Goal: Check status: Check status

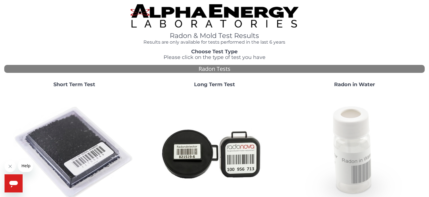
click at [357, 131] on img at bounding box center [355, 153] width 122 height 122
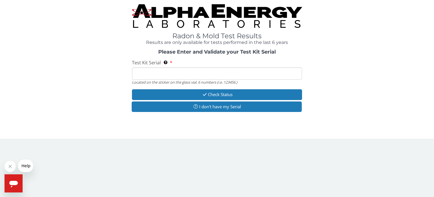
drag, startPoint x: 152, startPoint y: 75, endPoint x: 203, endPoint y: 85, distance: 52.5
click at [152, 75] on input "Test Kit Serial Located on the sticker on the glass vial. 6 numbers (i.e. 12345…" at bounding box center [217, 73] width 170 height 12
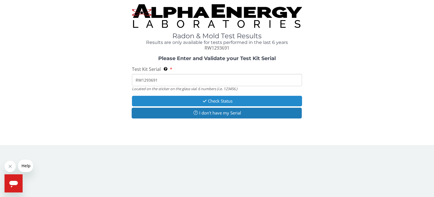
type input "RW1293691"
click at [231, 100] on button "Check Status" at bounding box center [217, 101] width 170 height 10
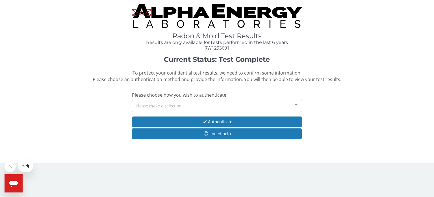
click at [296, 104] on div at bounding box center [296, 105] width 11 height 11
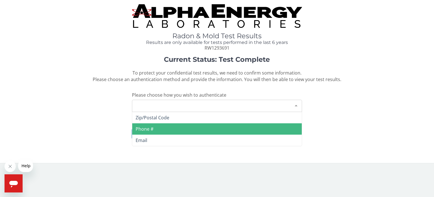
click at [161, 129] on span "Phone #" at bounding box center [217, 128] width 170 height 11
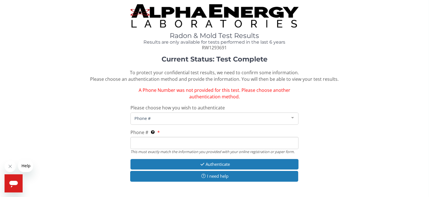
drag, startPoint x: 169, startPoint y: 145, endPoint x: 292, endPoint y: 162, distance: 124.2
click at [169, 144] on input "Phone # This must exactly match the information you provided with your online r…" at bounding box center [215, 143] width 169 height 12
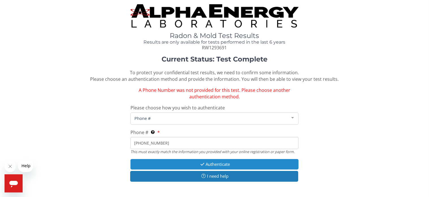
type input "928 606 7065"
click at [219, 161] on button "Authenticate" at bounding box center [215, 164] width 169 height 10
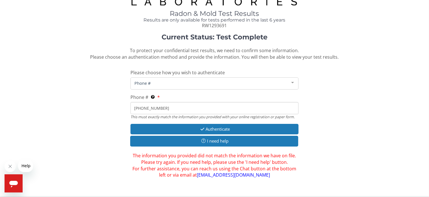
scroll to position [27, 0]
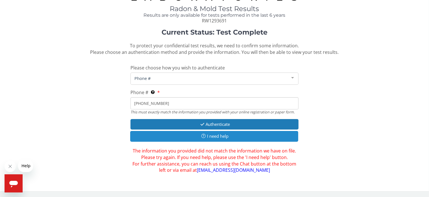
click at [215, 134] on button "I need help" at bounding box center [214, 136] width 169 height 10
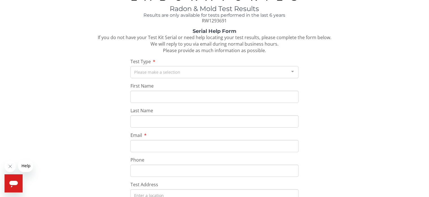
click at [294, 70] on div at bounding box center [292, 71] width 11 height 11
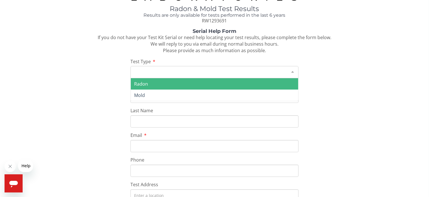
click at [145, 81] on span "Radon" at bounding box center [141, 84] width 14 height 6
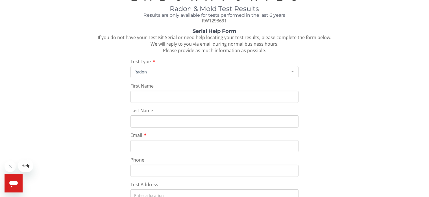
click at [156, 97] on input "First Name" at bounding box center [215, 96] width 169 height 12
type input "John"
type input "McCartney"
type input "flagcabin4@msn.com"
type input "928 606 7065"
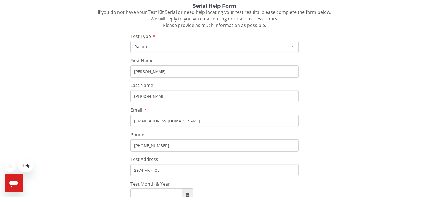
scroll to position [83, 0]
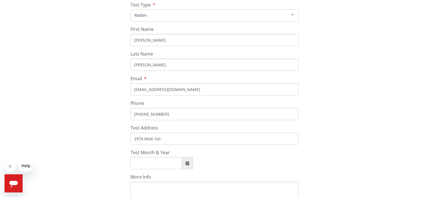
drag, startPoint x: 166, startPoint y: 138, endPoint x: 250, endPoint y: 138, distance: 83.7
click at [167, 138] on input "2974 Moki Ovi" at bounding box center [215, 138] width 169 height 12
type input "40 Sandy Cove"
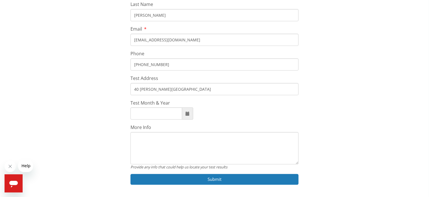
scroll to position [140, 0]
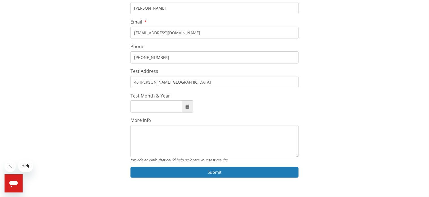
click at [153, 105] on input "Test Month & Year" at bounding box center [157, 106] width 52 height 12
type input "January, 1908"
click at [149, 136] on textarea "More Info" at bounding box center [215, 141] width 169 height 32
type textarea "I never recieved my report via snail mail or email or text."
click at [170, 81] on input "40 Sandy Cove" at bounding box center [215, 82] width 169 height 12
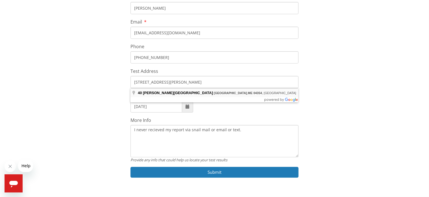
type input "40 Sandy Cove, Palermo, ME 04354, USA"
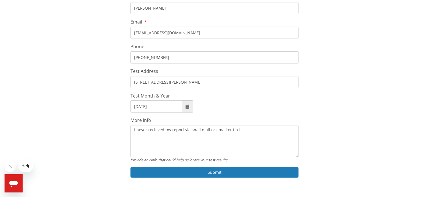
click at [187, 105] on span at bounding box center [188, 106] width 4 height 4
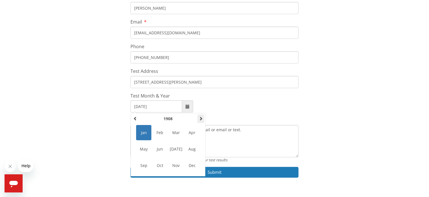
click at [201, 116] on span at bounding box center [201, 118] width 4 height 4
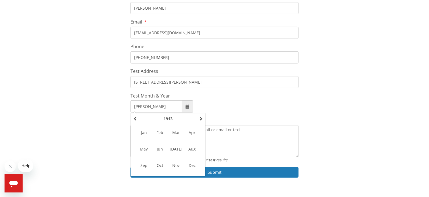
type input "J"
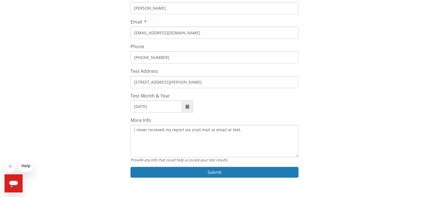
click at [161, 107] on input "January, 2008" at bounding box center [157, 106] width 52 height 12
type input "J"
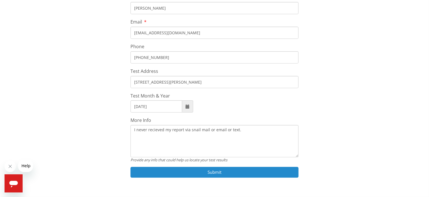
type input "August, 2025"
click at [218, 170] on button "Submit" at bounding box center [215, 172] width 169 height 10
click at [207, 172] on button "Submit" at bounding box center [215, 172] width 169 height 10
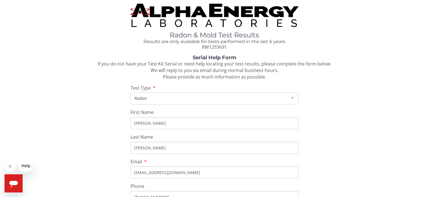
scroll to position [0, 0]
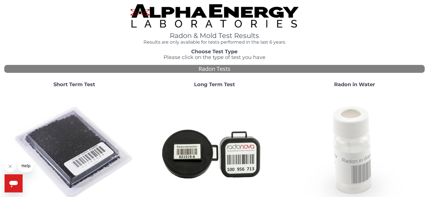
click at [355, 123] on img at bounding box center [355, 153] width 122 height 122
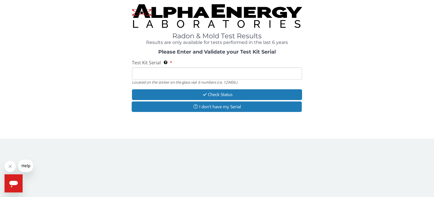
click at [146, 72] on input "Test Kit Serial Located on the sticker on the glass vial. 6 numbers (i.e. 12345…" at bounding box center [217, 73] width 170 height 12
